Goal: Task Accomplishment & Management: Manage account settings

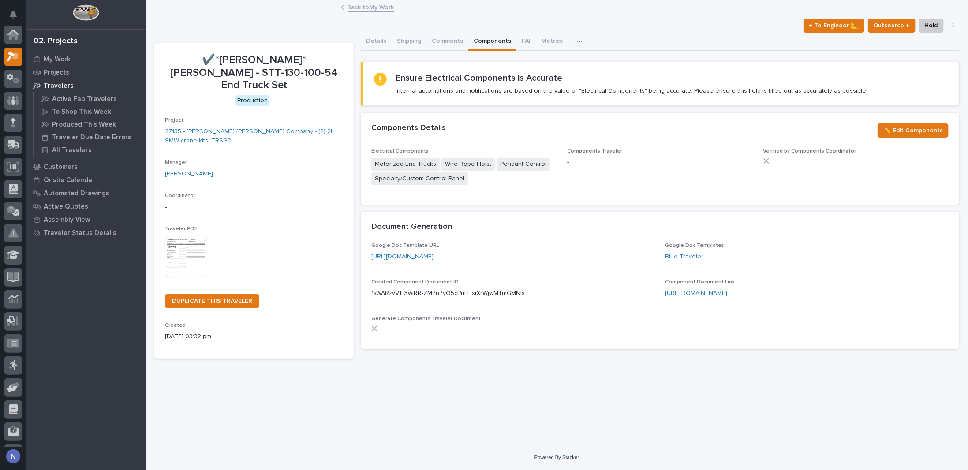
scroll to position [22, 0]
drag, startPoint x: 406, startPoint y: 40, endPoint x: 401, endPoint y: 48, distance: 9.1
click at [406, 40] on button "Shipping" at bounding box center [409, 42] width 35 height 19
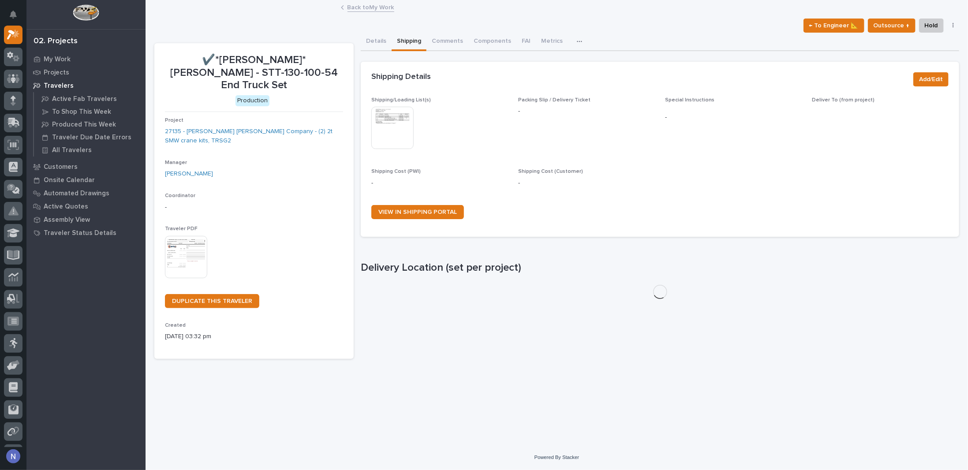
click at [397, 113] on img at bounding box center [392, 128] width 42 height 42
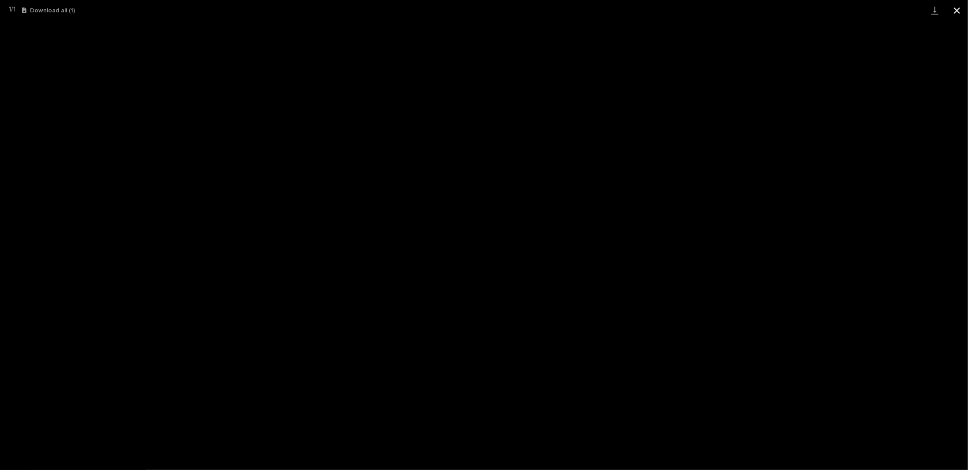
click at [956, 10] on button "Close gallery" at bounding box center [957, 10] width 22 height 21
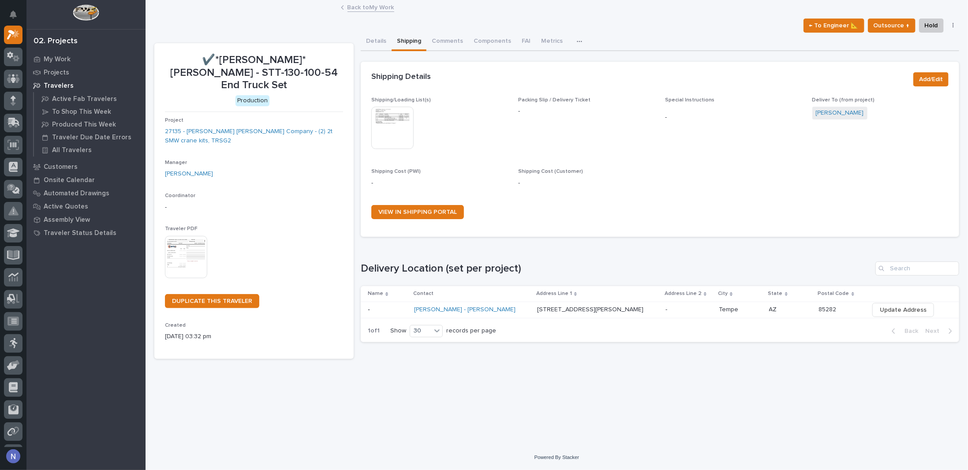
click at [363, 11] on div "Back to My Work" at bounding box center [556, 8] width 441 height 12
click at [363, 8] on link "Back to My Work" at bounding box center [370, 7] width 47 height 10
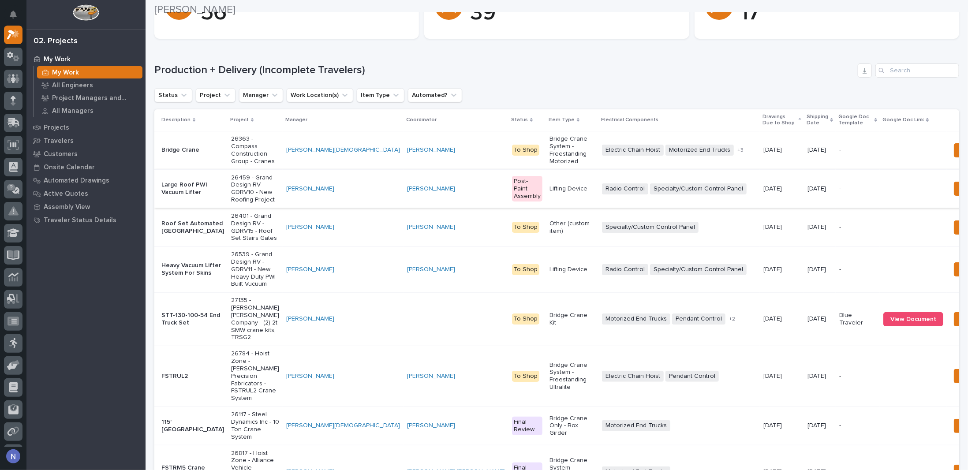
scroll to position [117, 0]
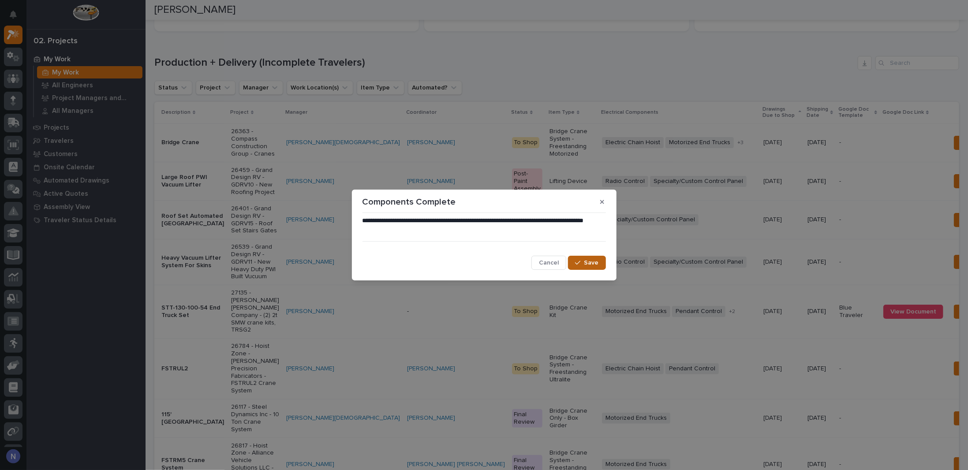
click at [582, 265] on div "button" at bounding box center [579, 263] width 9 height 6
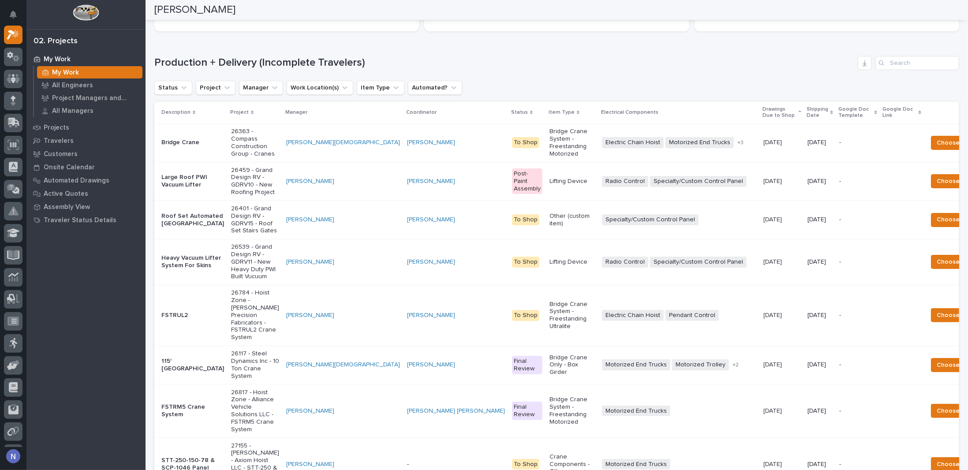
click at [806, 115] on p "Shipping Date" at bounding box center [817, 112] width 22 height 16
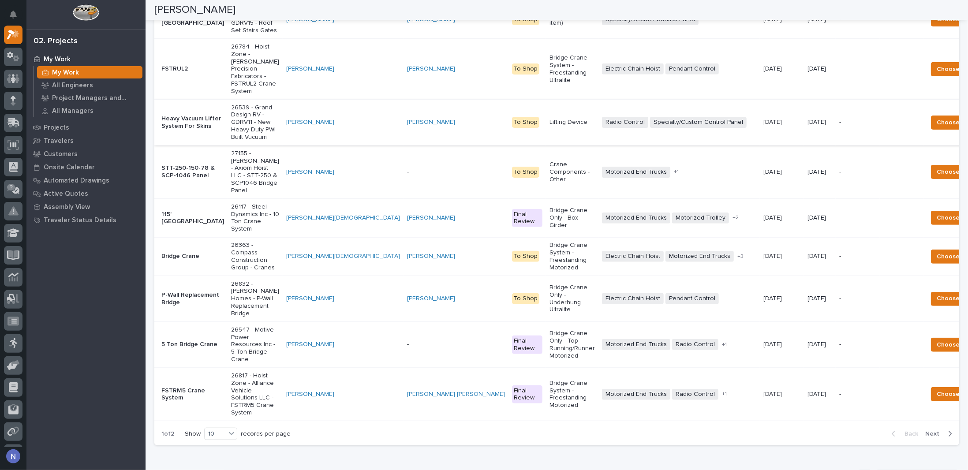
scroll to position [294, 0]
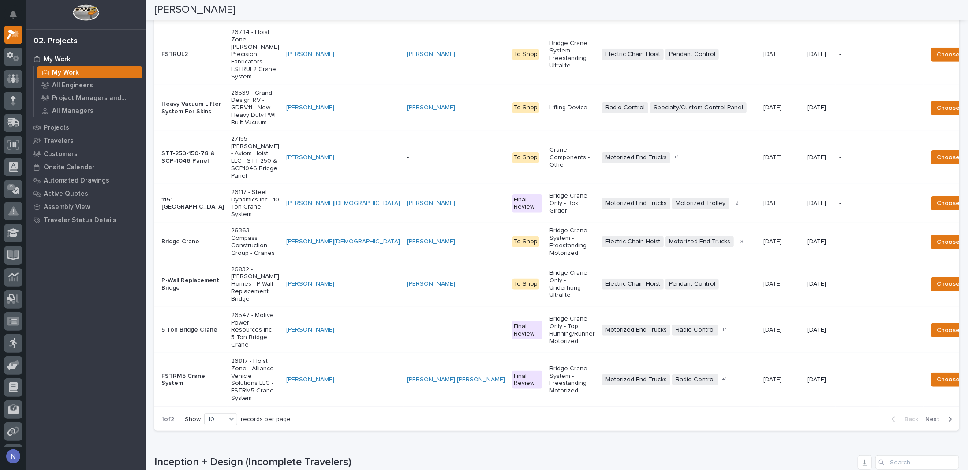
click at [344, 0] on html "My Settings Log Out 02. Projects My Work My Work All Engineers Project Managers…" at bounding box center [484, 235] width 968 height 470
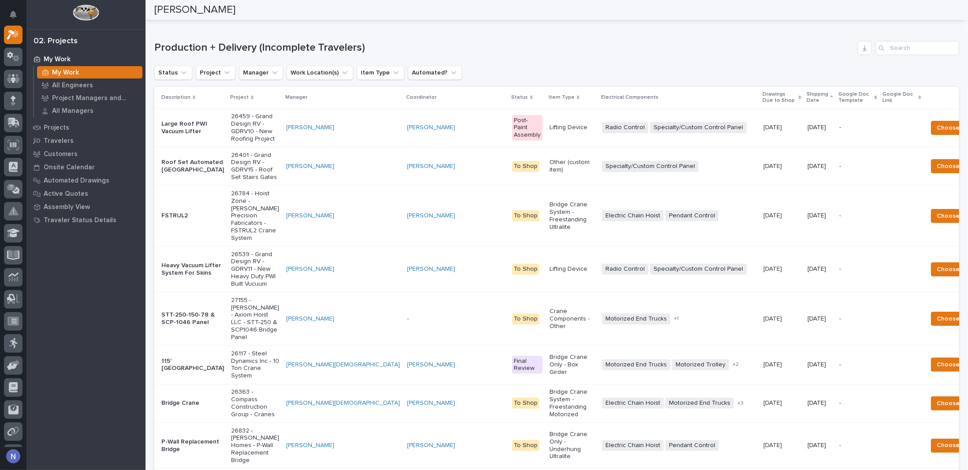
scroll to position [73, 0]
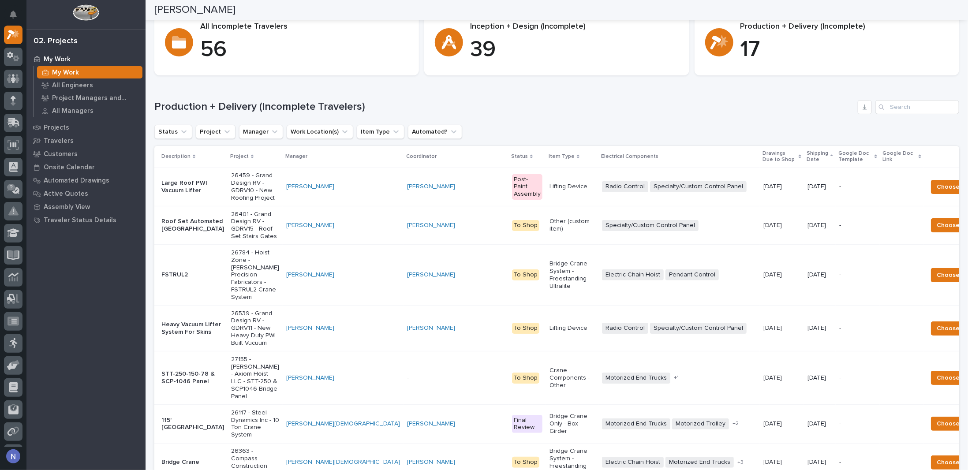
click at [806, 155] on p "Shipping Date" at bounding box center [817, 157] width 22 height 16
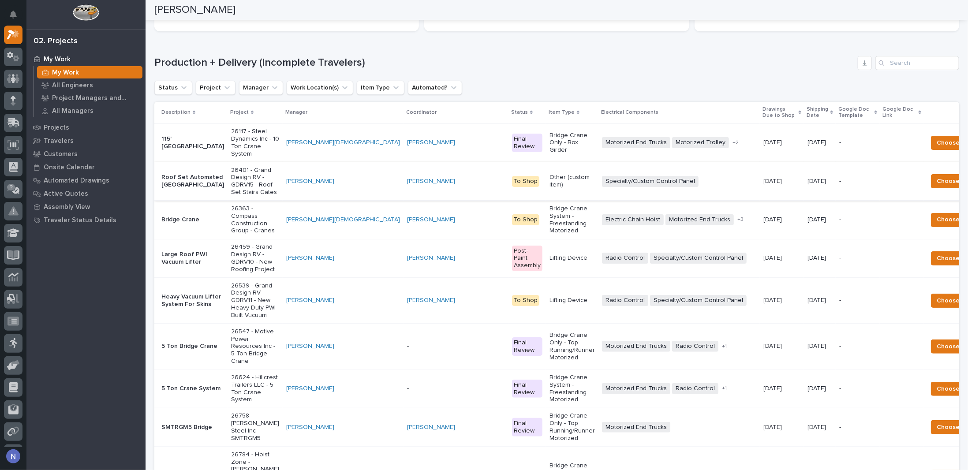
scroll to position [132, 0]
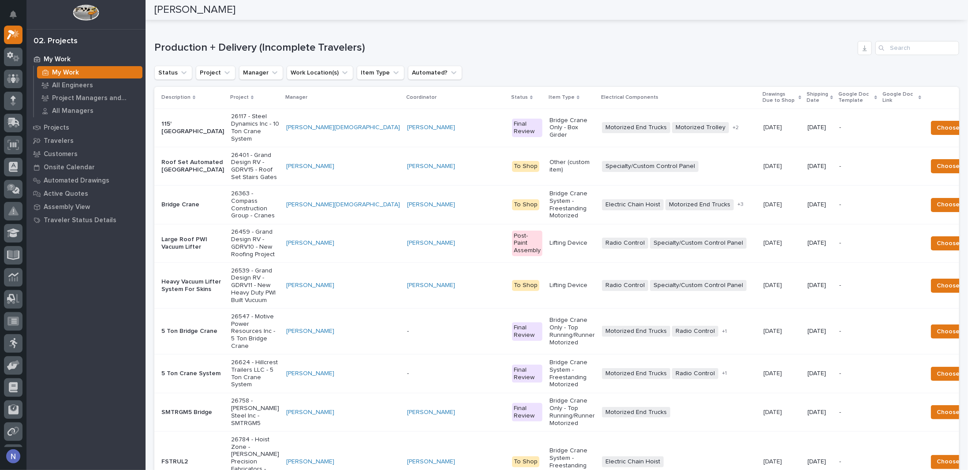
click at [806, 92] on p "Shipping Date" at bounding box center [817, 98] width 22 height 16
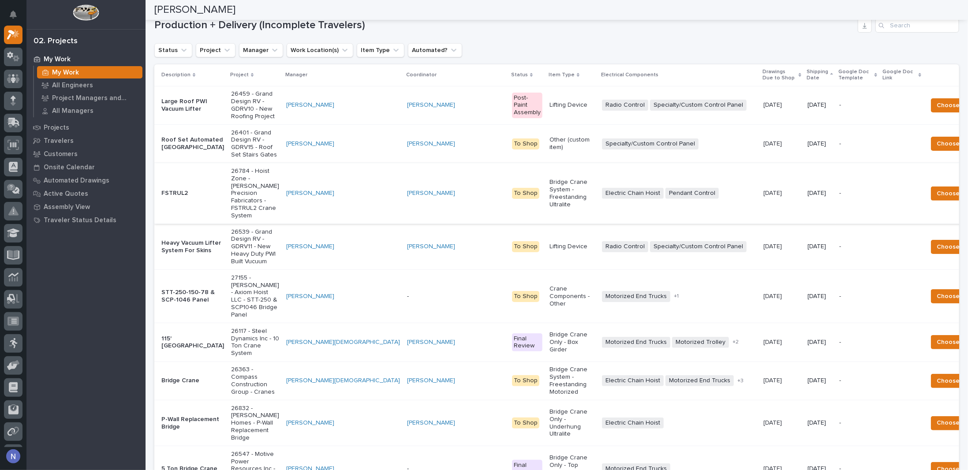
scroll to position [161, 0]
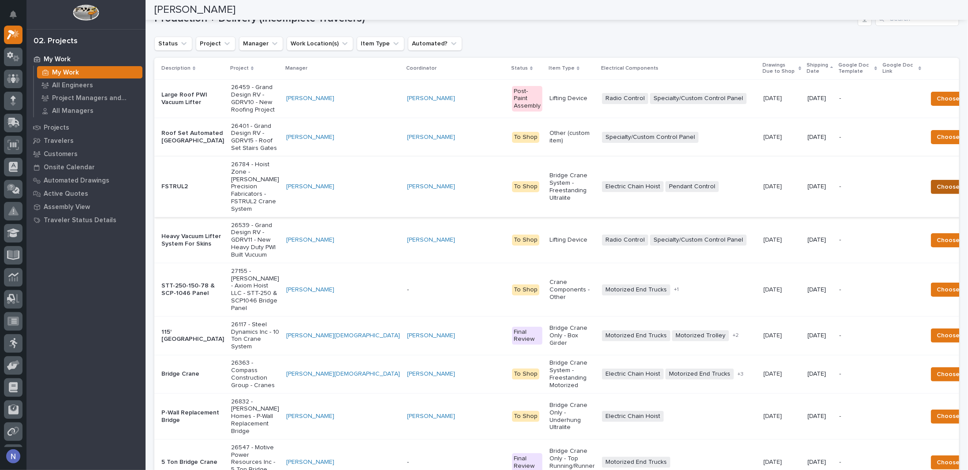
click at [937, 192] on span "Choose Template" at bounding box center [963, 187] width 52 height 11
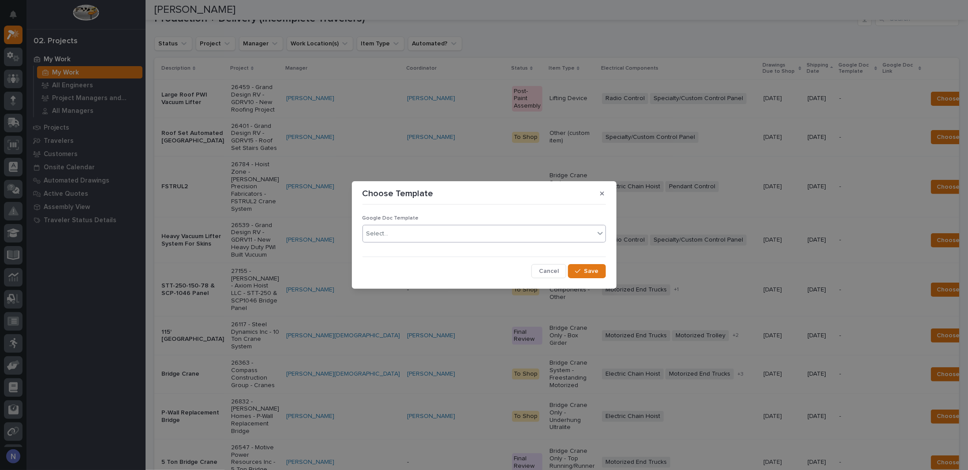
click at [376, 234] on div "Select..." at bounding box center [377, 233] width 22 height 9
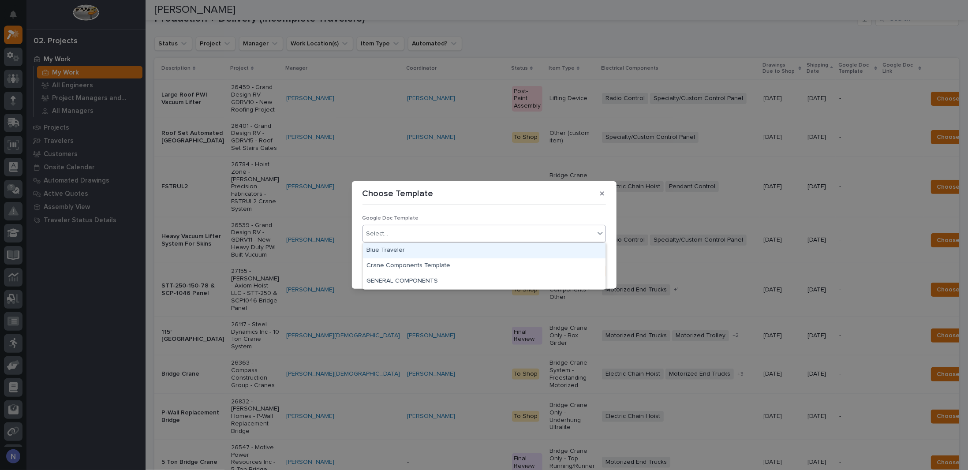
click at [375, 248] on div "Blue Traveler" at bounding box center [484, 250] width 243 height 15
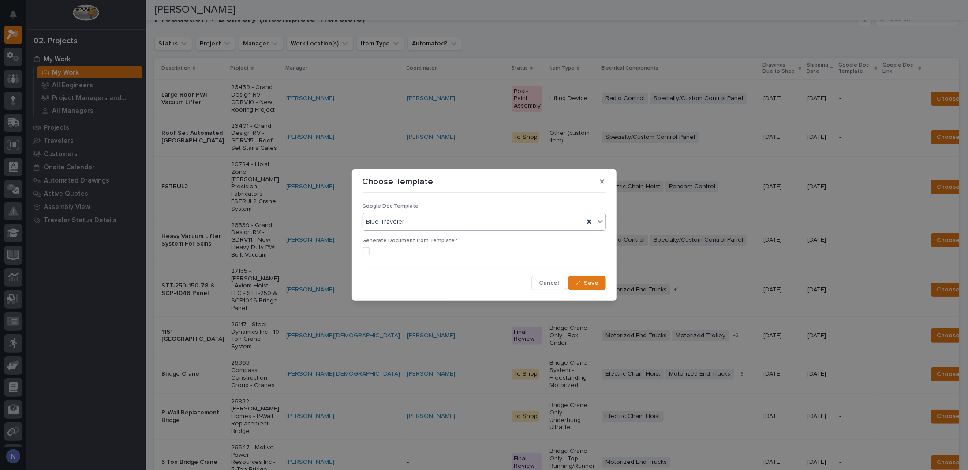
click at [368, 251] on span at bounding box center [365, 250] width 7 height 7
click at [588, 282] on span "Save" at bounding box center [591, 283] width 15 height 8
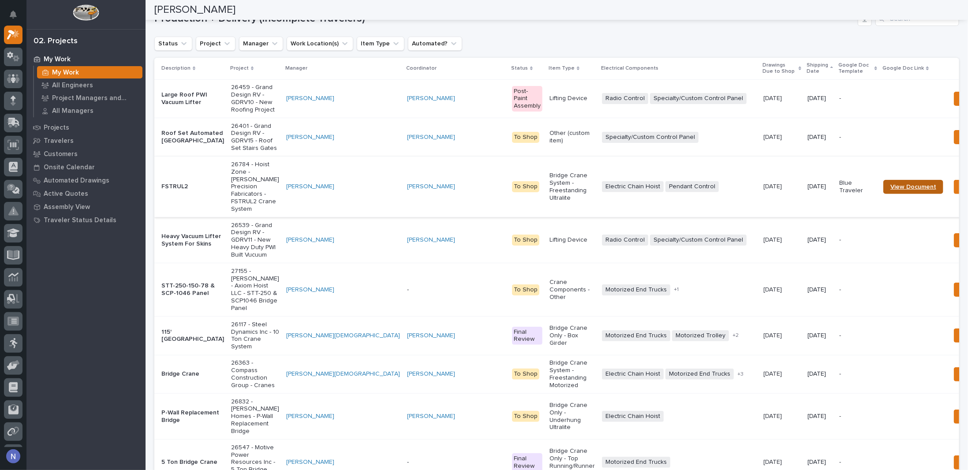
click at [890, 190] on span "View Document" at bounding box center [913, 187] width 46 height 6
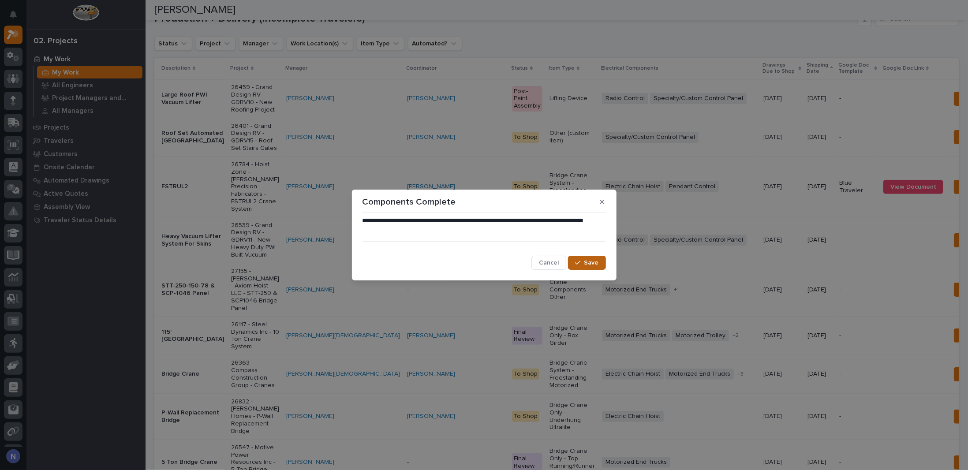
click at [585, 262] on span "Save" at bounding box center [591, 263] width 15 height 8
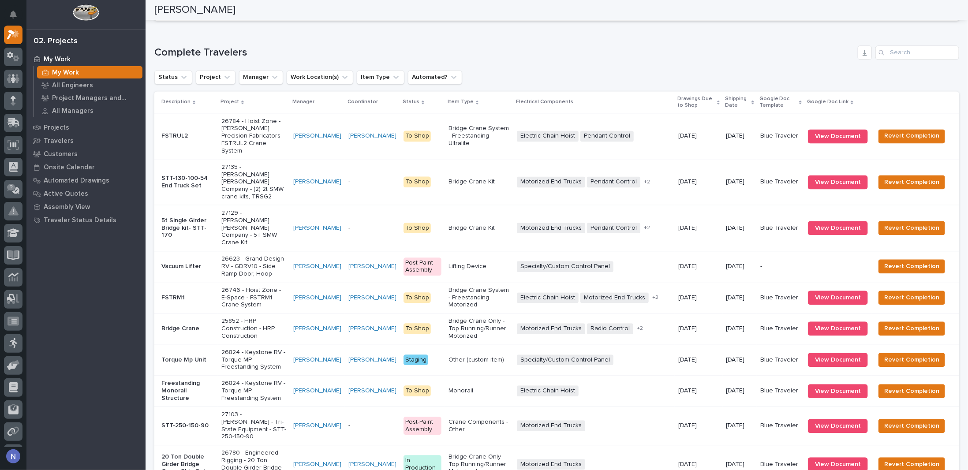
scroll to position [1279, 0]
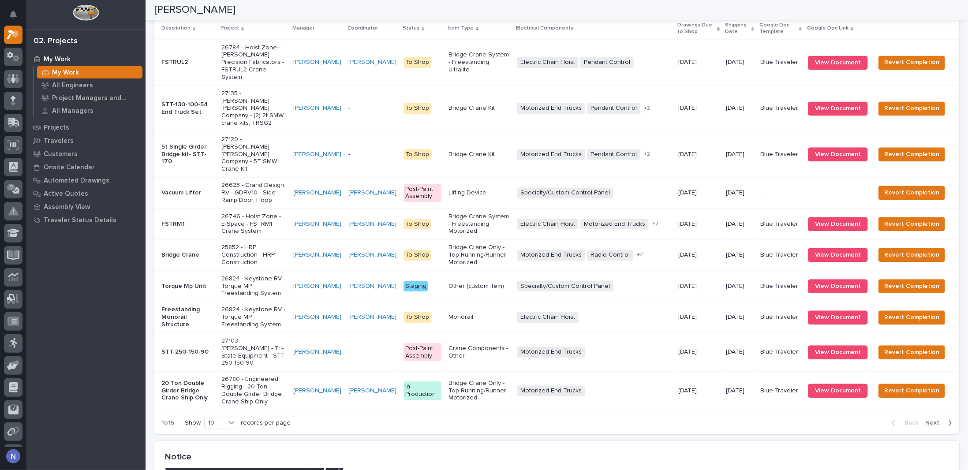
click at [200, 86] on td "FSTRUL2" at bounding box center [185, 63] width 63 height 46
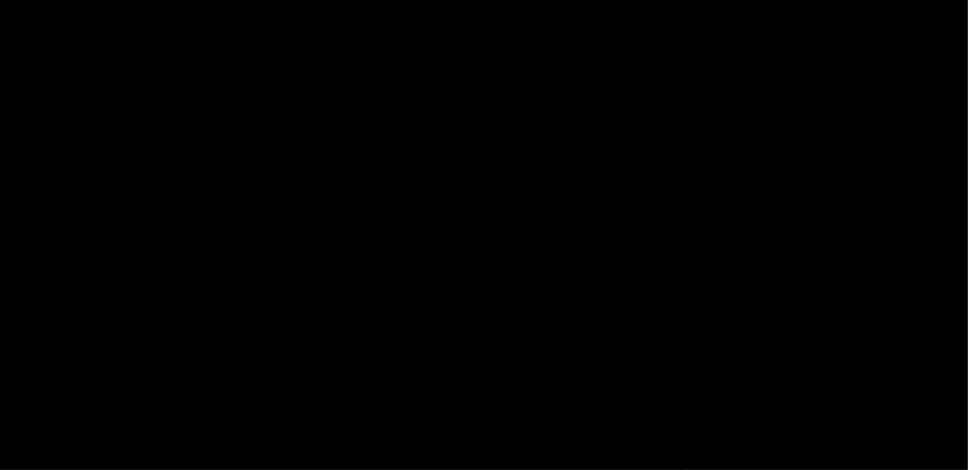
scroll to position [22, 0]
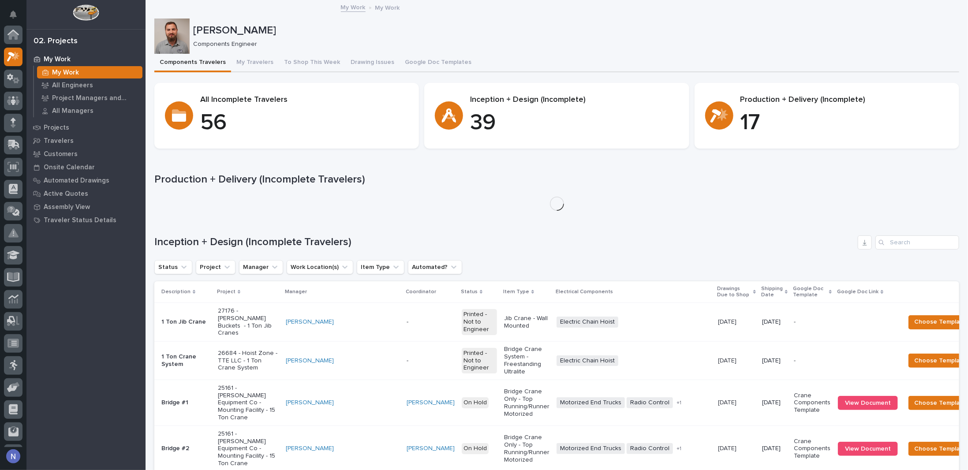
scroll to position [22, 0]
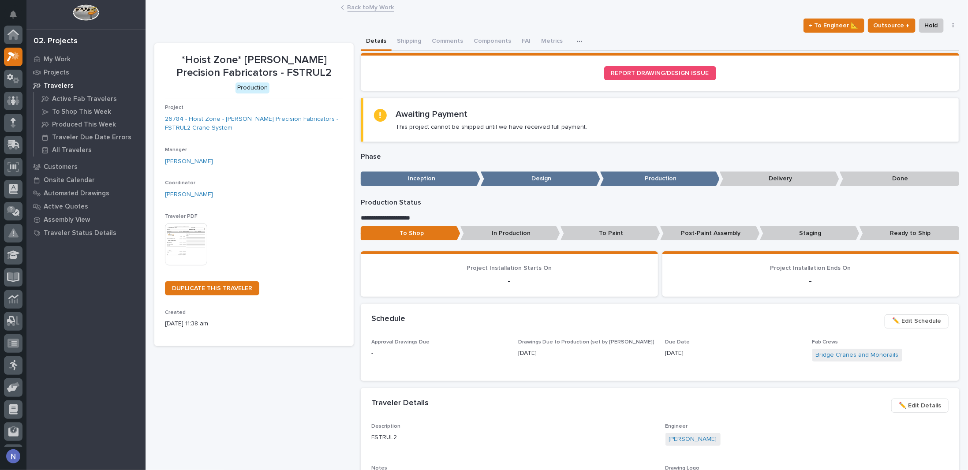
scroll to position [22, 0]
click at [404, 42] on button "Shipping" at bounding box center [409, 42] width 35 height 19
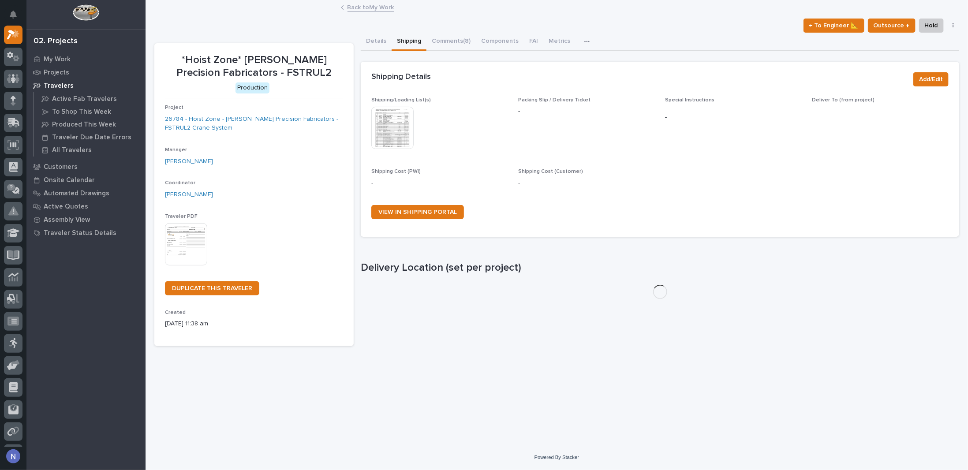
click at [395, 124] on img at bounding box center [392, 128] width 42 height 42
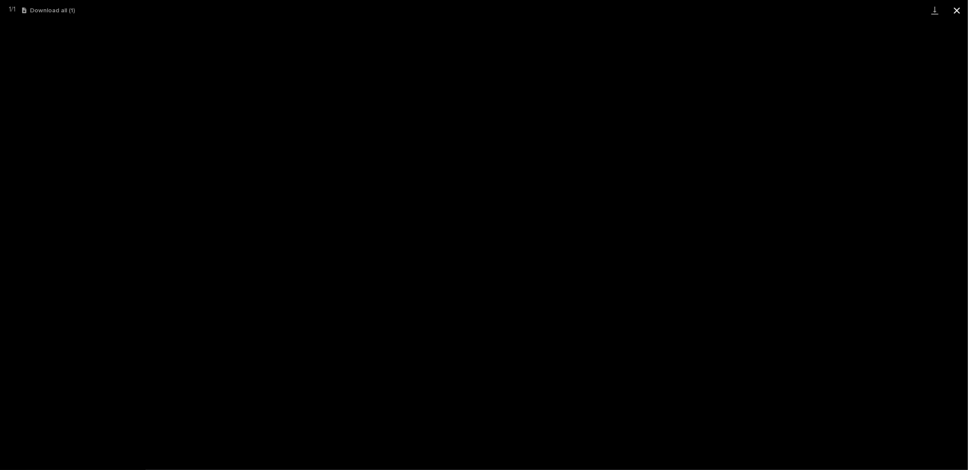
click at [949, 16] on button "Close gallery" at bounding box center [957, 10] width 22 height 21
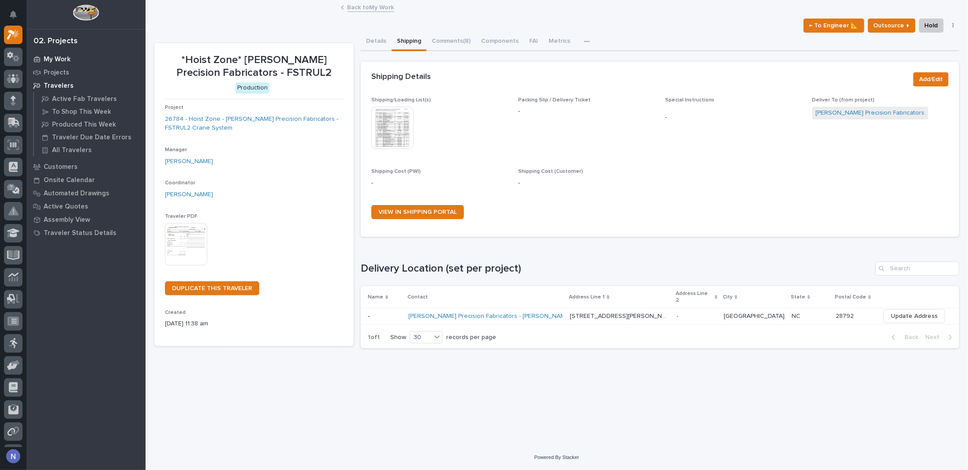
click at [49, 61] on p "My Work" at bounding box center [57, 60] width 27 height 8
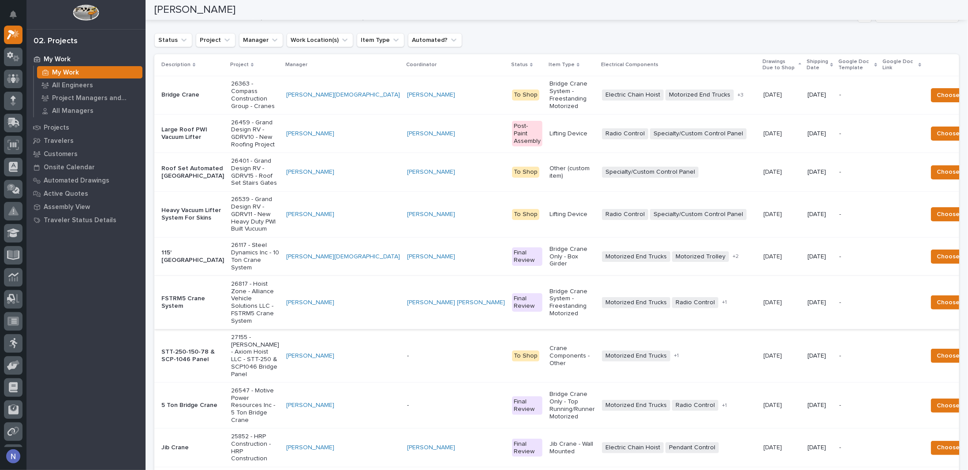
scroll to position [161, 0]
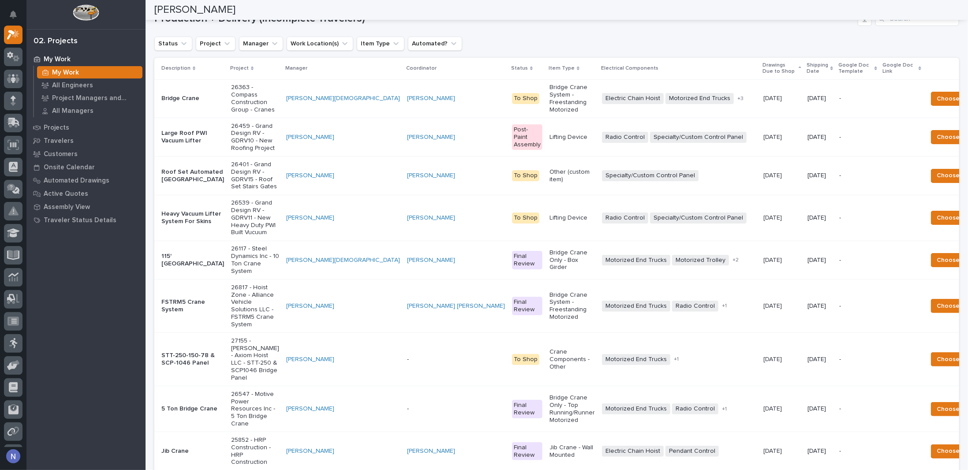
click at [806, 68] on p "Shipping Date" at bounding box center [817, 68] width 22 height 16
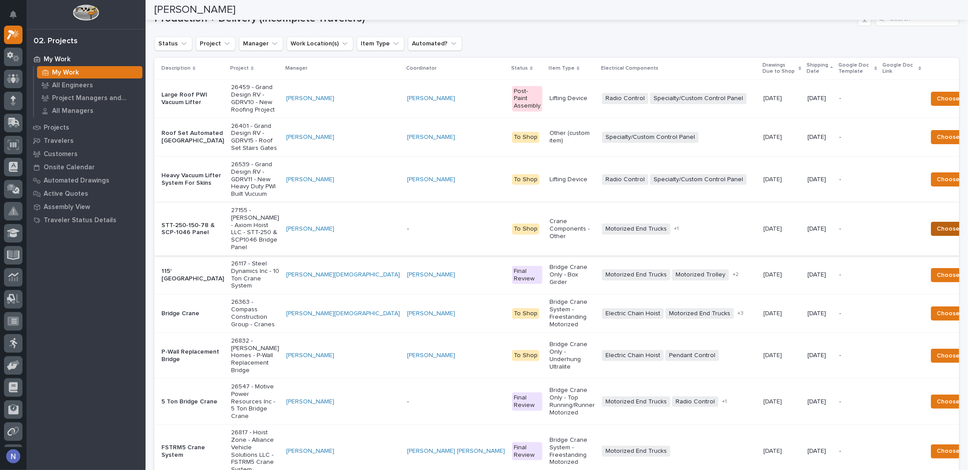
click at [937, 234] on span "Choose Template" at bounding box center [963, 229] width 52 height 11
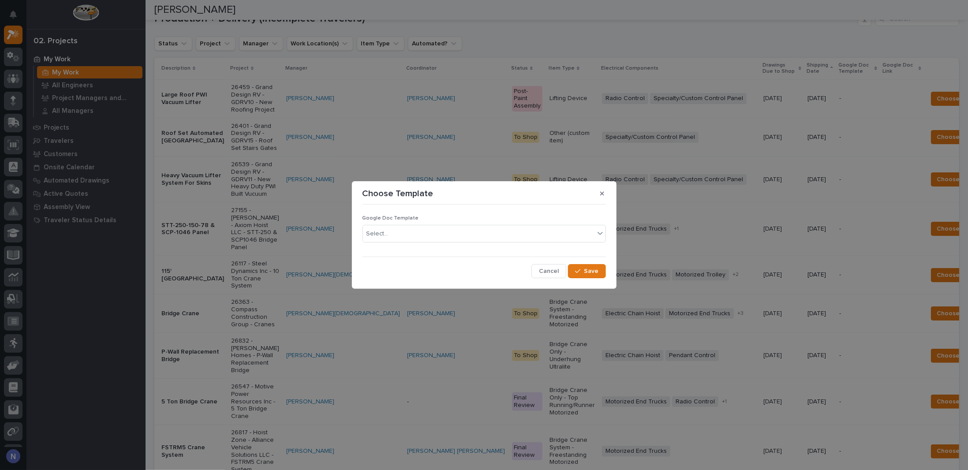
click at [514, 224] on div "Google Doc Template Select..." at bounding box center [483, 232] width 243 height 34
click at [507, 229] on div "Select..." at bounding box center [478, 234] width 231 height 15
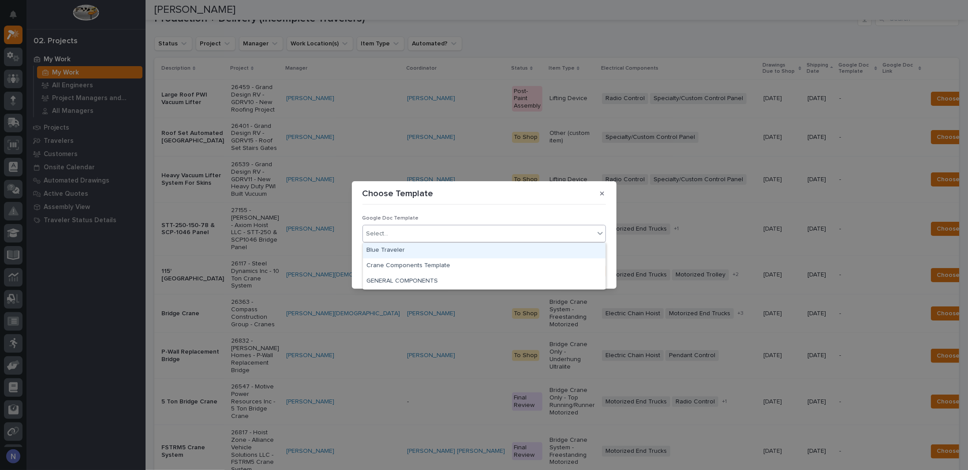
click at [403, 249] on div "Blue Traveler" at bounding box center [484, 250] width 243 height 15
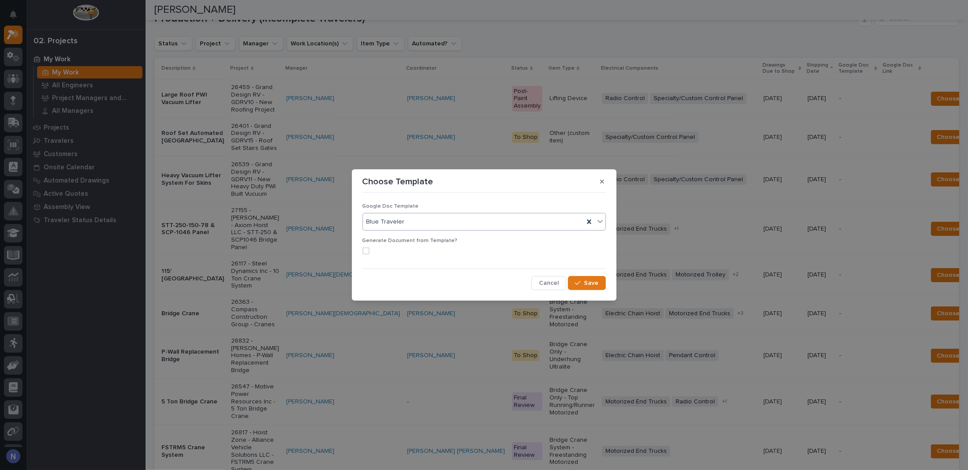
click at [367, 250] on span at bounding box center [365, 250] width 7 height 7
click at [590, 283] on span "Save" at bounding box center [591, 283] width 15 height 8
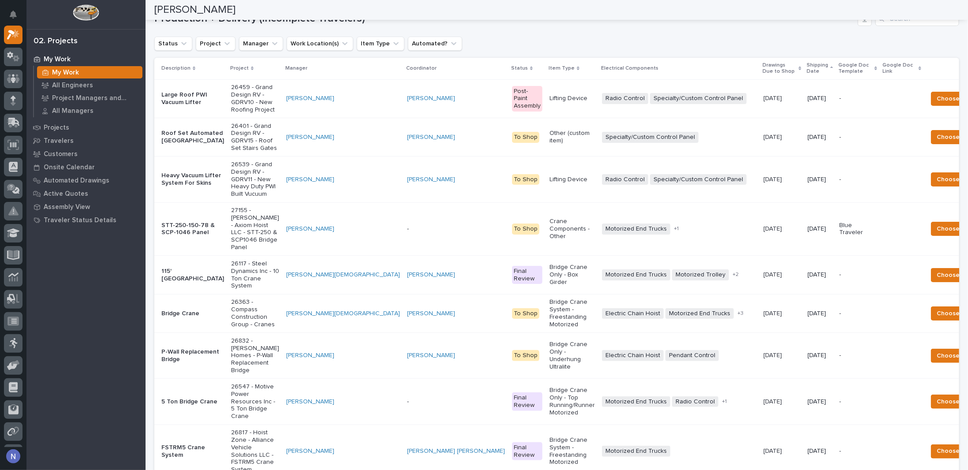
click at [283, 256] on td "[PERSON_NAME]" at bounding box center [343, 228] width 121 height 53
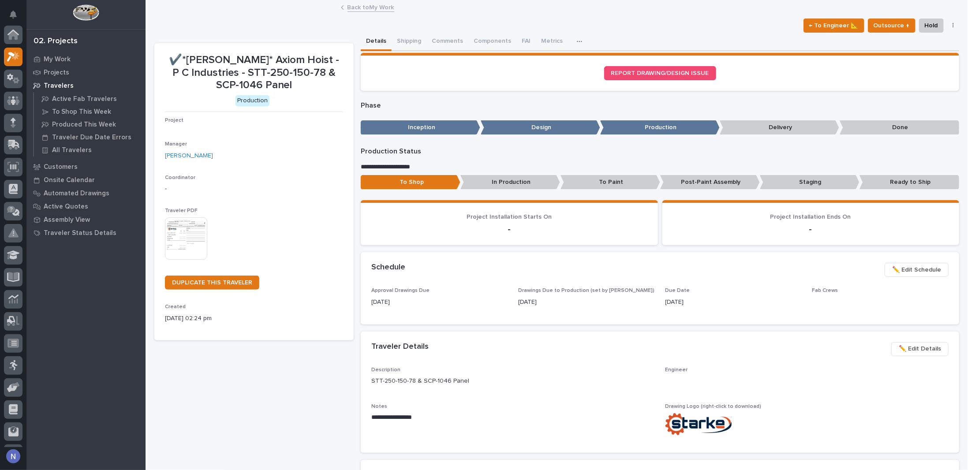
scroll to position [22, 0]
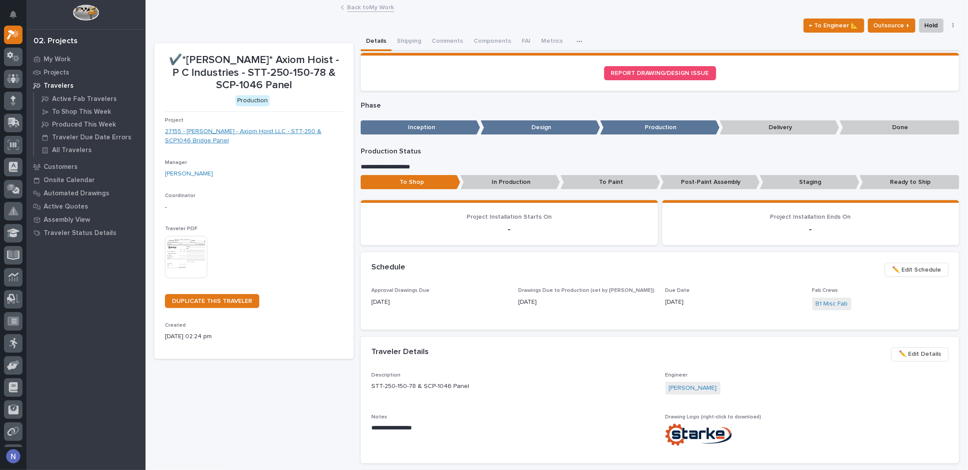
click at [295, 134] on link "27155 - [PERSON_NAME] - Axiom Hoist LLC - STT-250 & SCP1046 Bridge Panel" at bounding box center [254, 136] width 178 height 19
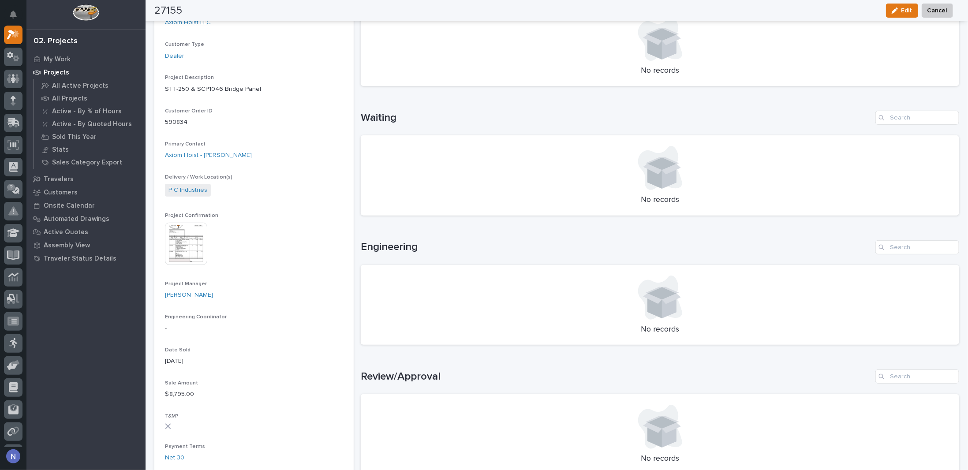
scroll to position [161, 0]
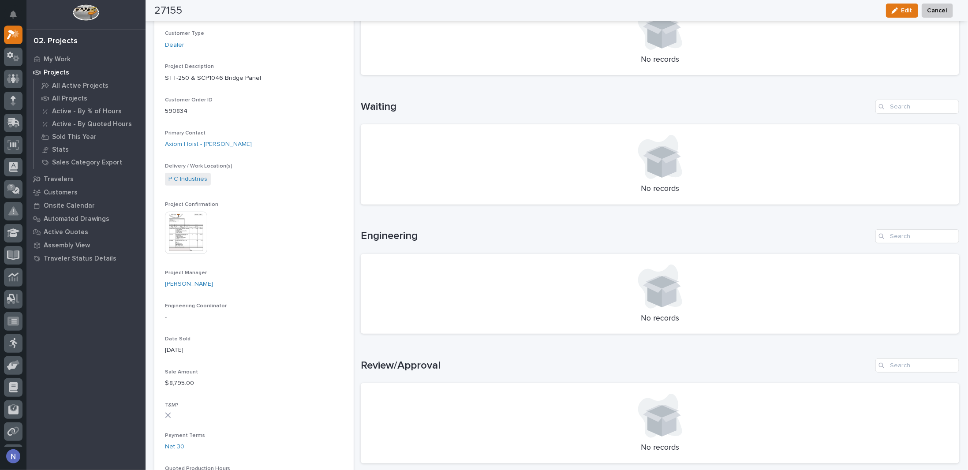
click at [213, 231] on div "This file cannot be opened Download File" at bounding box center [254, 234] width 178 height 44
click at [198, 231] on img at bounding box center [186, 233] width 42 height 42
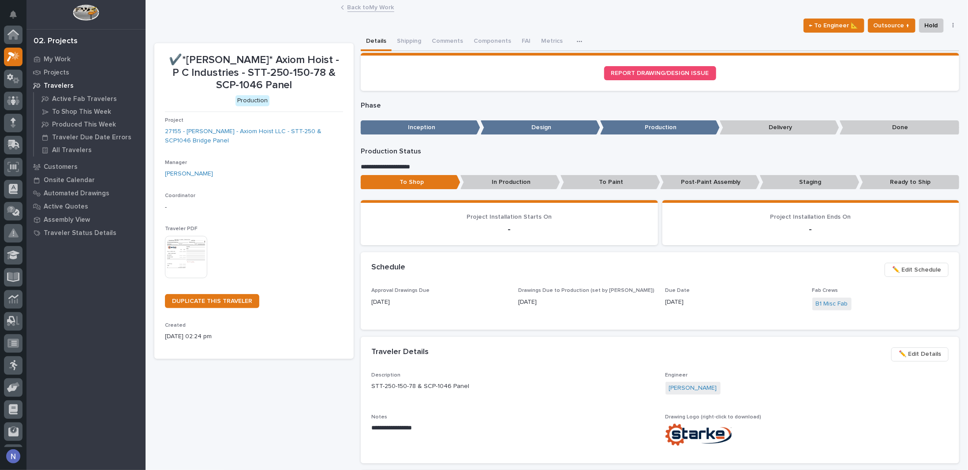
scroll to position [22, 0]
drag, startPoint x: 433, startPoint y: 41, endPoint x: 487, endPoint y: 38, distance: 53.9
click at [433, 41] on button "Comments" at bounding box center [447, 42] width 42 height 19
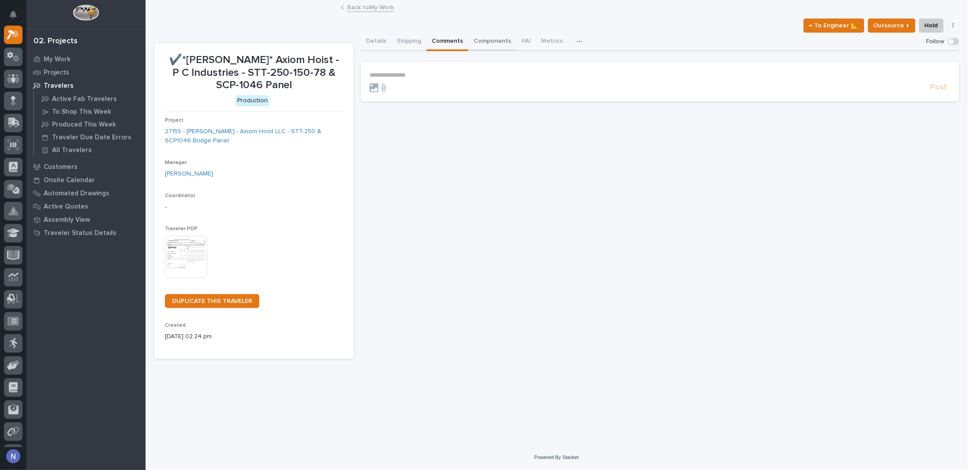
click at [488, 37] on button "Components" at bounding box center [492, 42] width 48 height 19
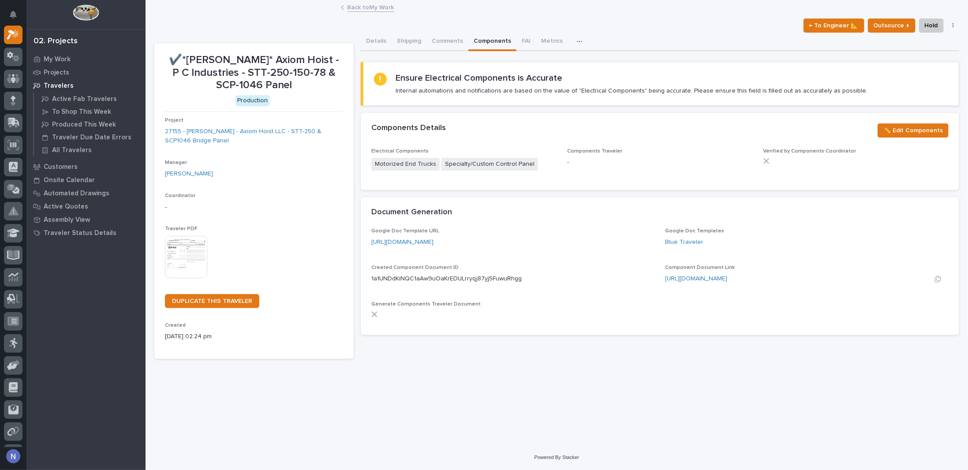
click at [752, 282] on div "[URL][DOMAIN_NAME]" at bounding box center [778, 278] width 227 height 9
click at [728, 278] on link "[URL][DOMAIN_NAME]" at bounding box center [696, 279] width 62 height 6
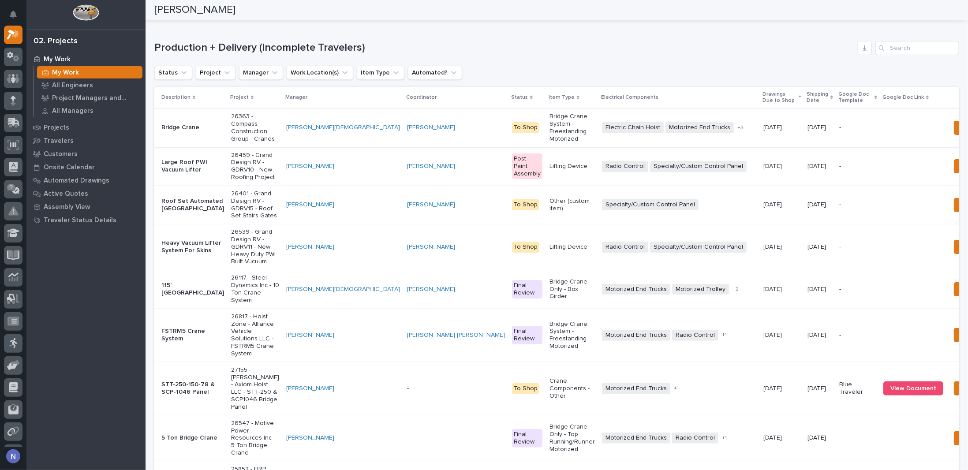
scroll to position [132, 0]
click at [806, 93] on p "Shipping Date" at bounding box center [817, 98] width 22 height 16
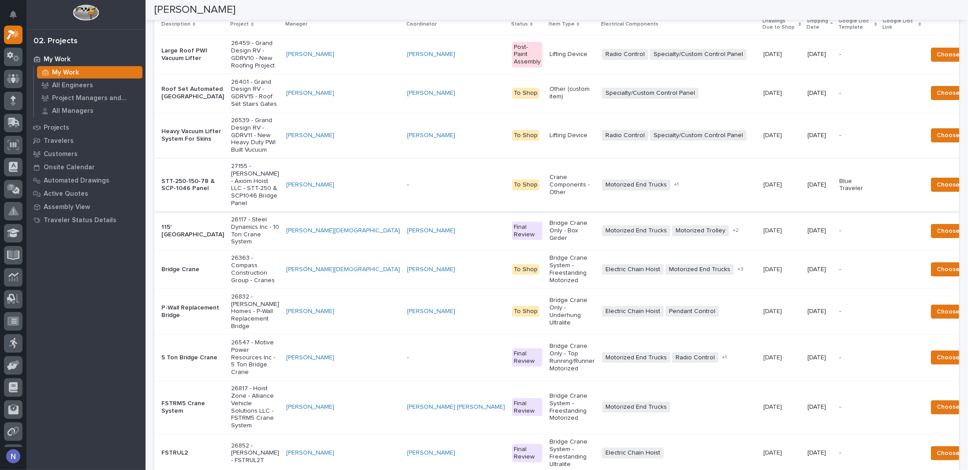
scroll to position [205, 0]
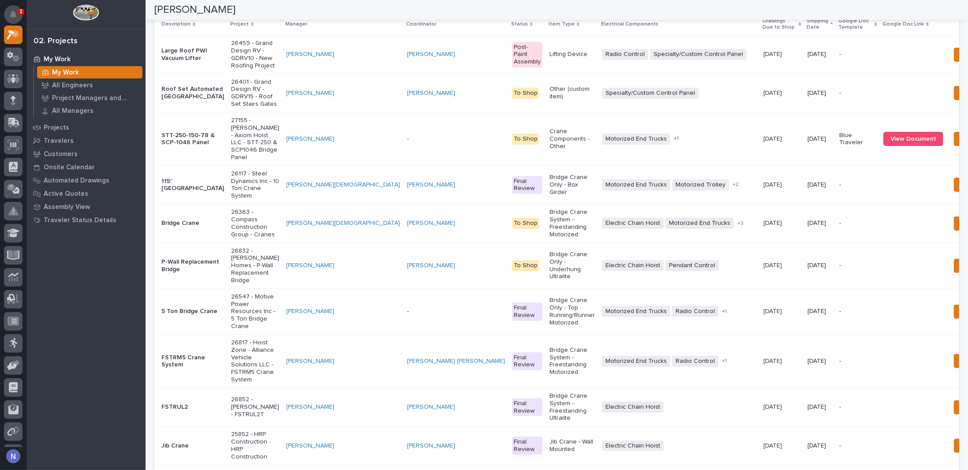
click at [19, 16] on button "Notifications" at bounding box center [13, 14] width 19 height 19
click at [41, 15] on div at bounding box center [85, 14] width 119 height 29
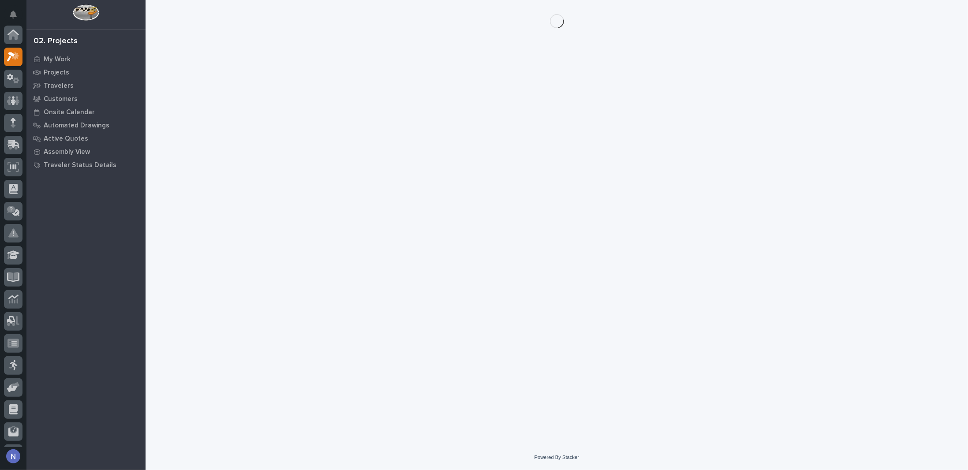
scroll to position [22, 0]
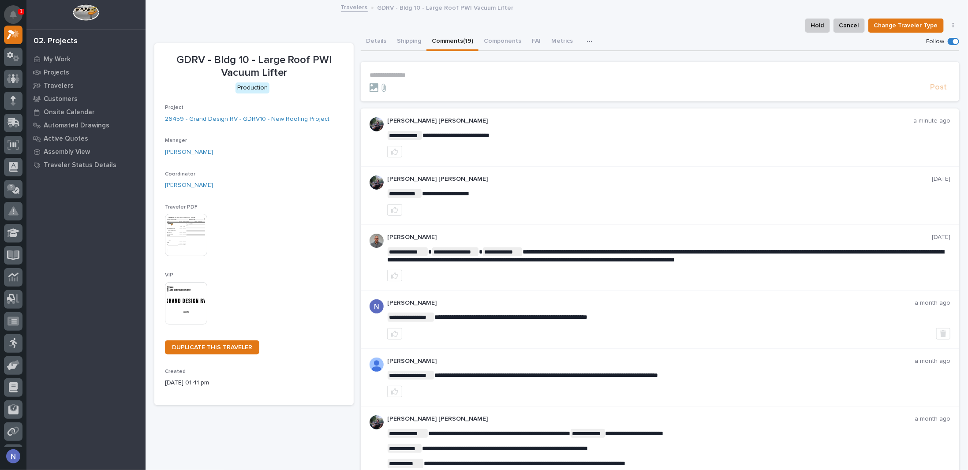
click at [11, 15] on icon "Notifications" at bounding box center [13, 15] width 7 height 8
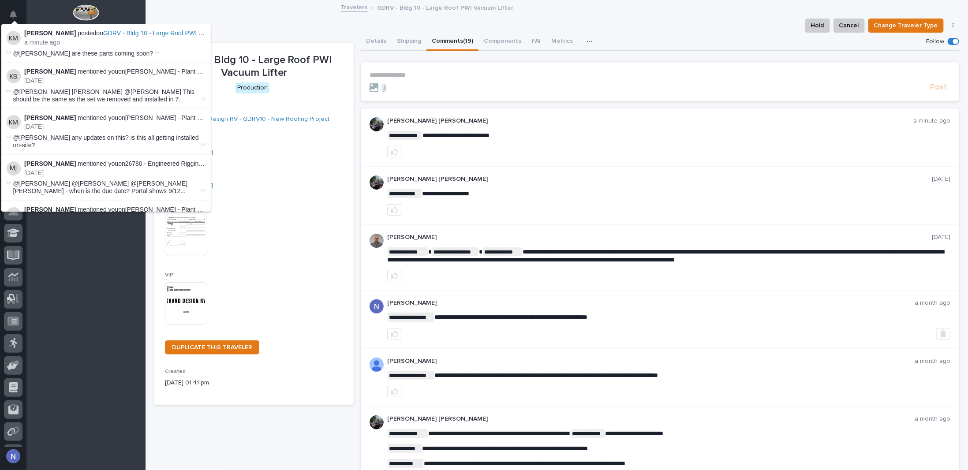
click at [11, 15] on icon "Notifications" at bounding box center [13, 15] width 7 height 8
